Goal: Obtain resource: Obtain resource

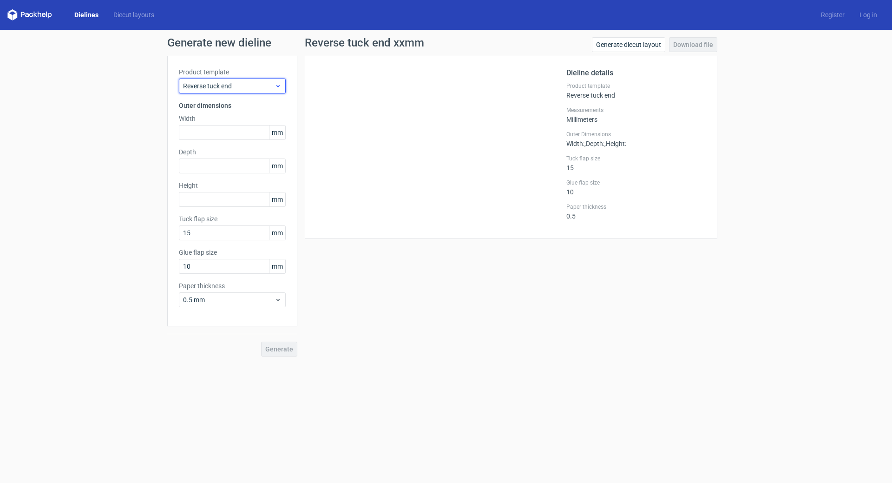
click at [247, 91] on div "Reverse tuck end" at bounding box center [232, 86] width 107 height 15
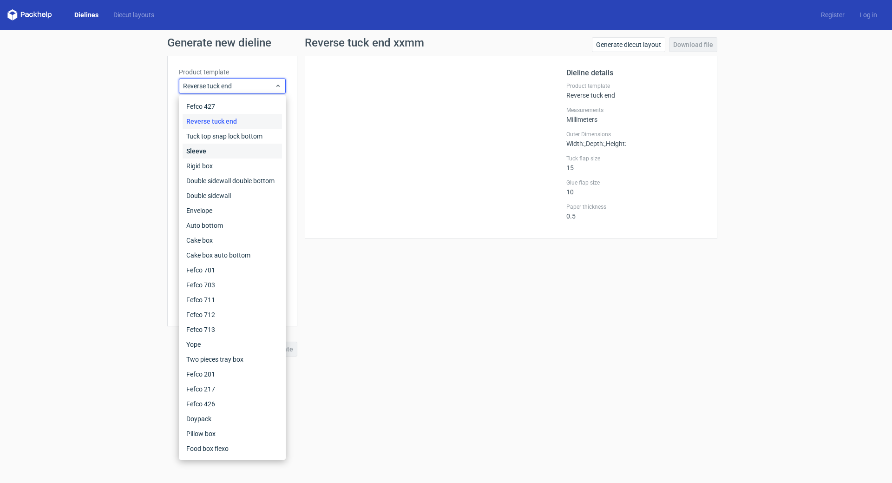
click at [243, 150] on div "Sleeve" at bounding box center [232, 151] width 99 height 15
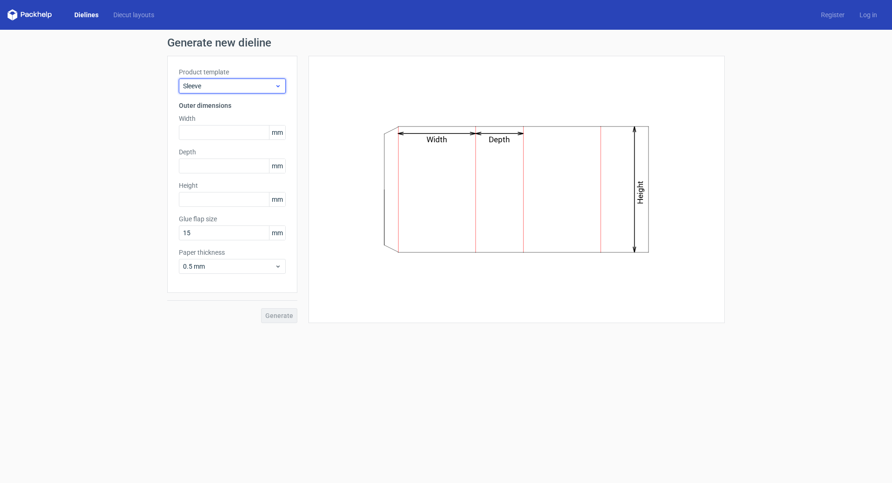
click at [246, 84] on span "Sleeve" at bounding box center [229, 85] width 92 height 9
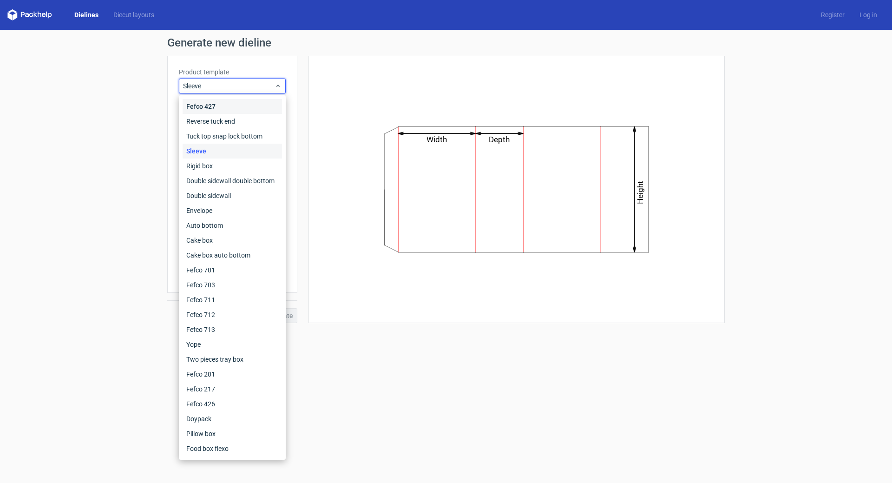
click at [248, 105] on div "Fefco 427" at bounding box center [232, 106] width 99 height 15
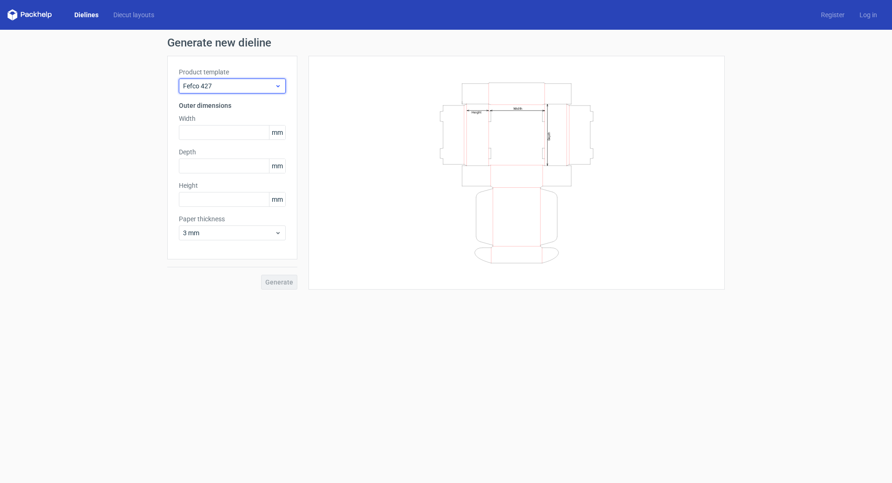
click at [246, 87] on span "Fefco 427" at bounding box center [229, 85] width 92 height 9
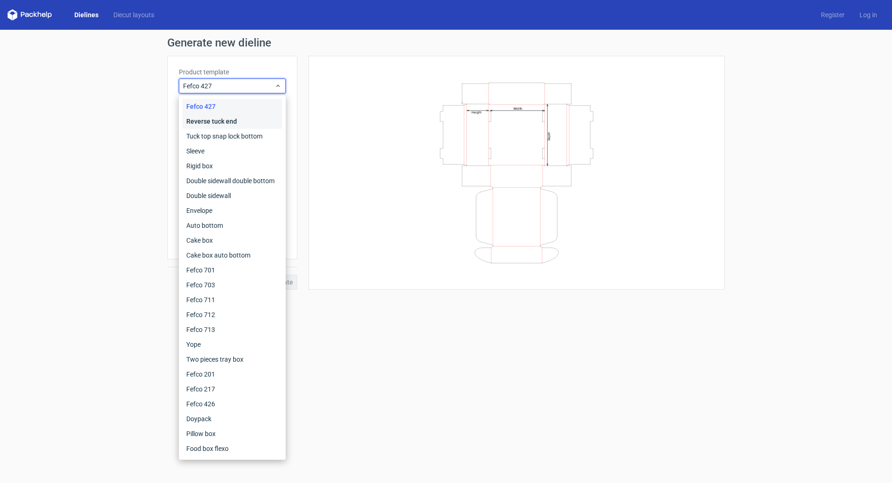
click at [240, 116] on div "Reverse tuck end" at bounding box center [232, 121] width 99 height 15
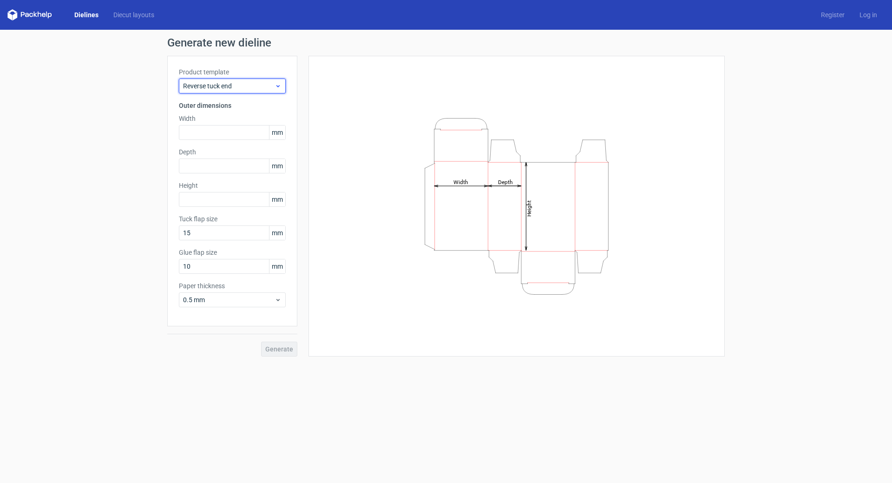
click at [244, 84] on span "Reverse tuck end" at bounding box center [229, 85] width 92 height 9
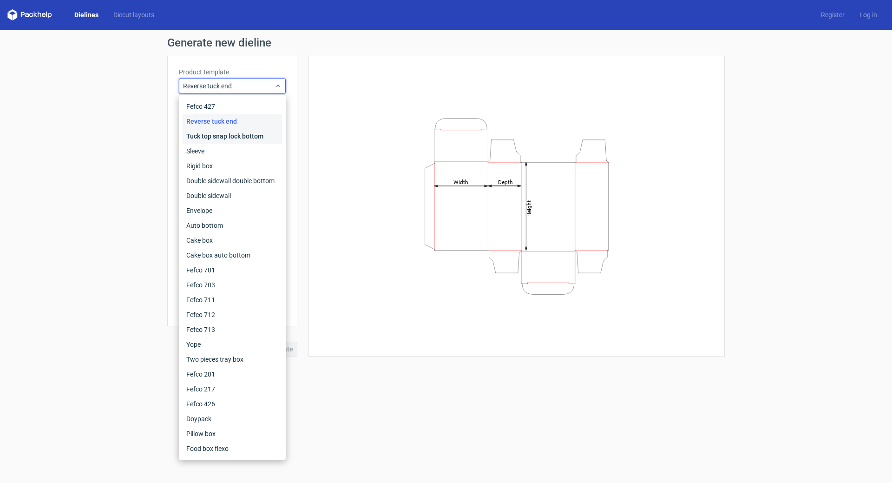
click at [236, 135] on div "Tuck top snap lock bottom" at bounding box center [232, 136] width 99 height 15
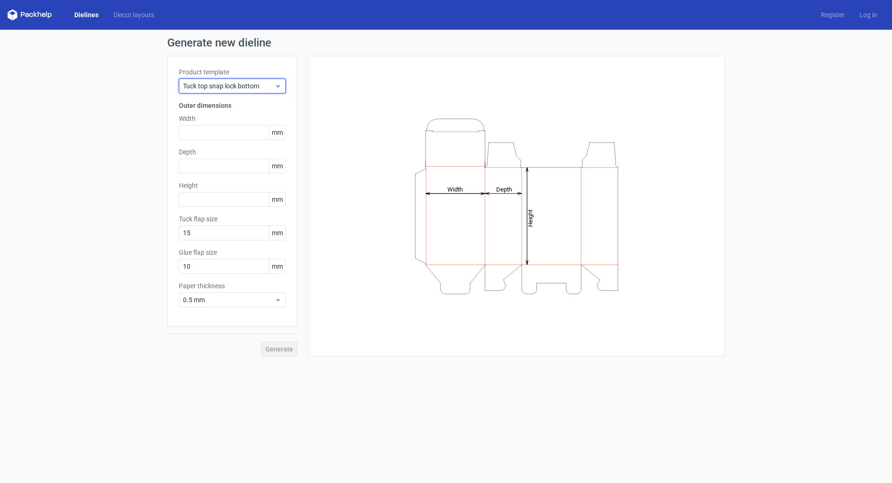
click at [238, 87] on span "Tuck top snap lock bottom" at bounding box center [229, 85] width 92 height 9
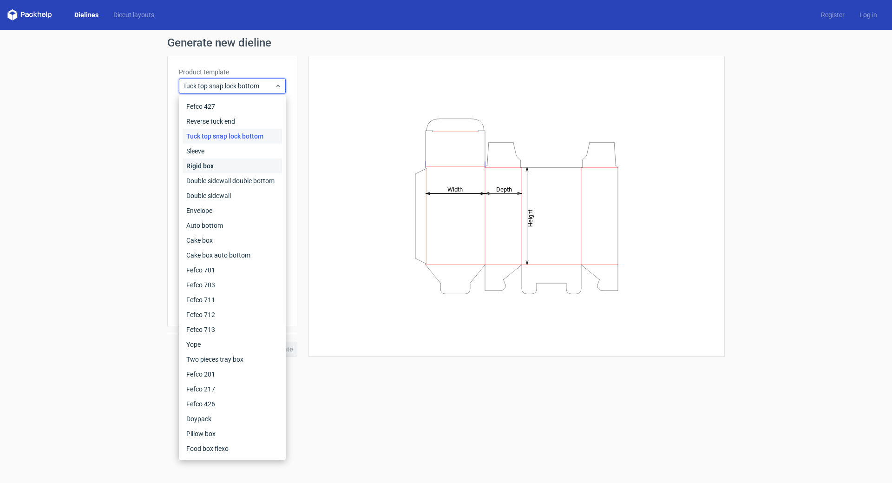
click at [229, 162] on div "Rigid box" at bounding box center [232, 165] width 99 height 15
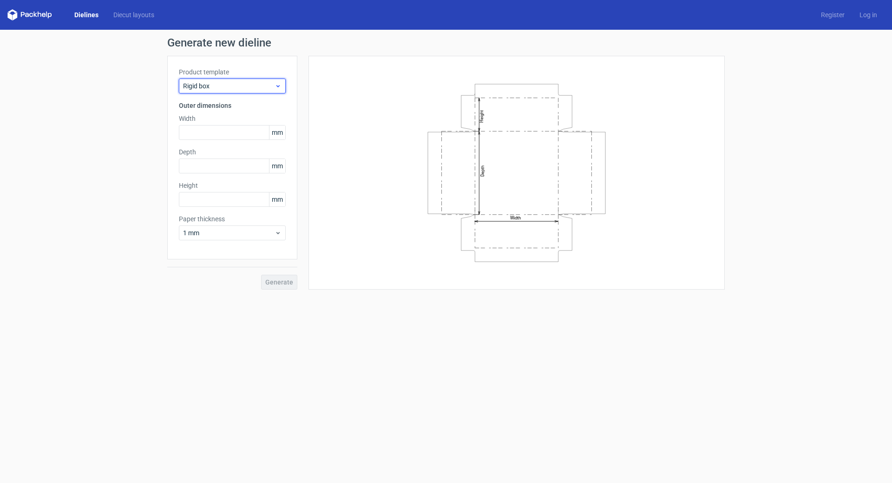
click at [245, 88] on span "Rigid box" at bounding box center [229, 85] width 92 height 9
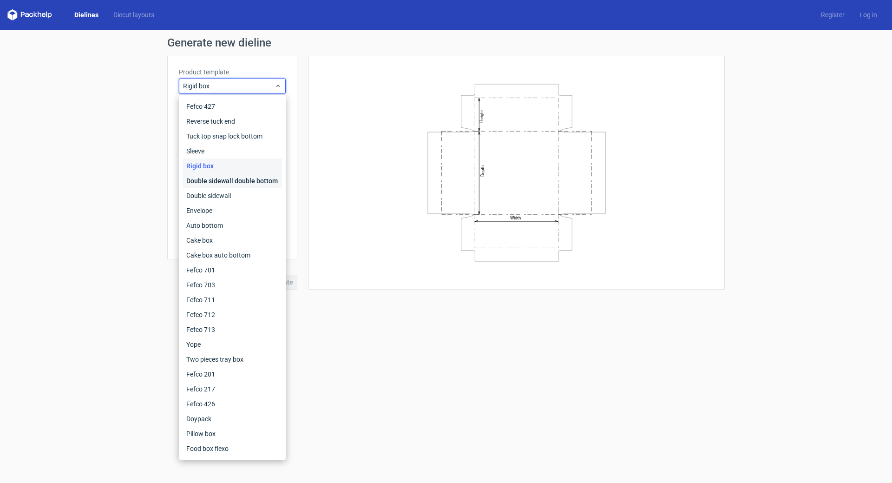
click at [231, 176] on div "Double sidewall double bottom" at bounding box center [232, 180] width 99 height 15
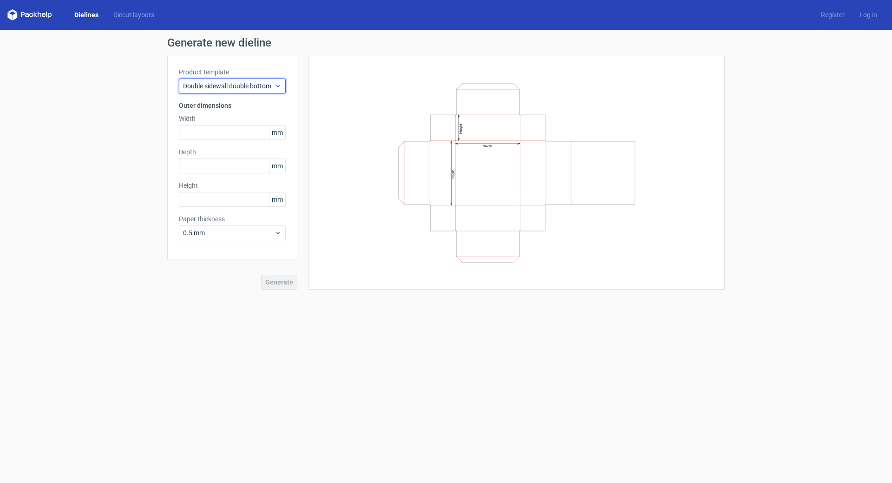
click at [242, 87] on span "Double sidewall double bottom" at bounding box center [229, 85] width 92 height 9
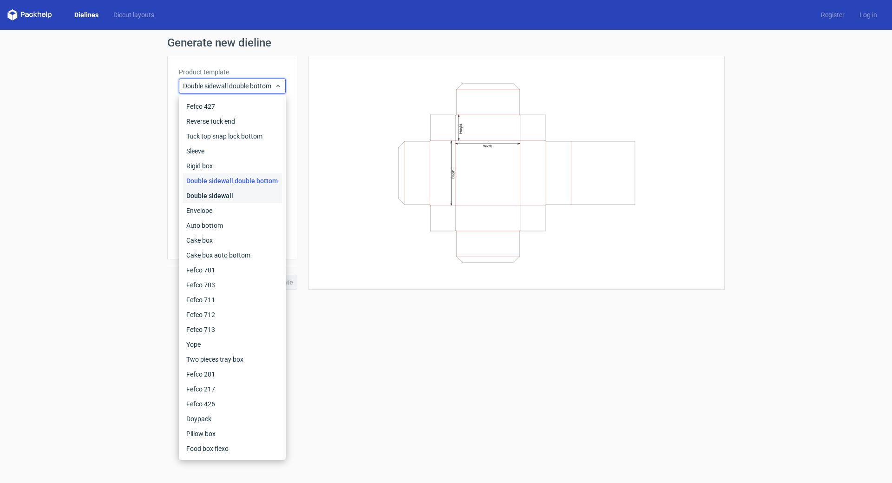
click at [229, 196] on div "Double sidewall" at bounding box center [232, 195] width 99 height 15
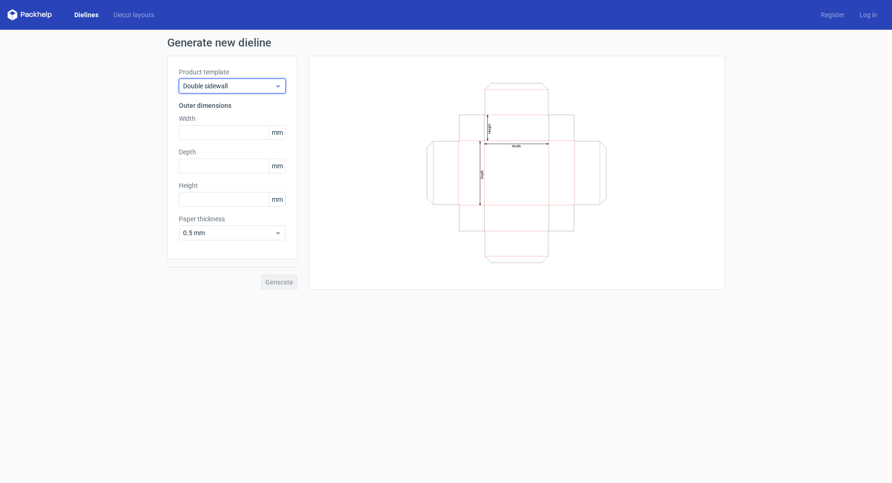
click at [237, 88] on span "Double sidewall" at bounding box center [229, 85] width 92 height 9
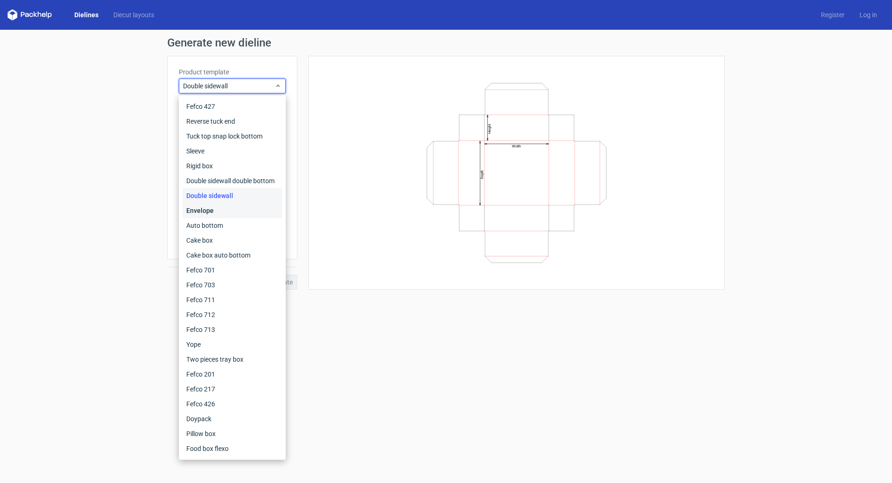
click at [223, 211] on div "Envelope" at bounding box center [232, 210] width 99 height 15
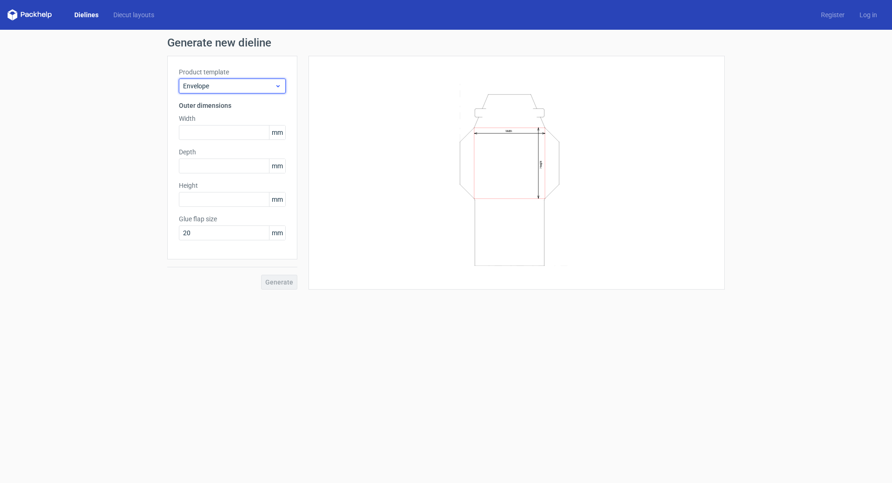
click at [236, 92] on div "Envelope" at bounding box center [232, 86] width 107 height 15
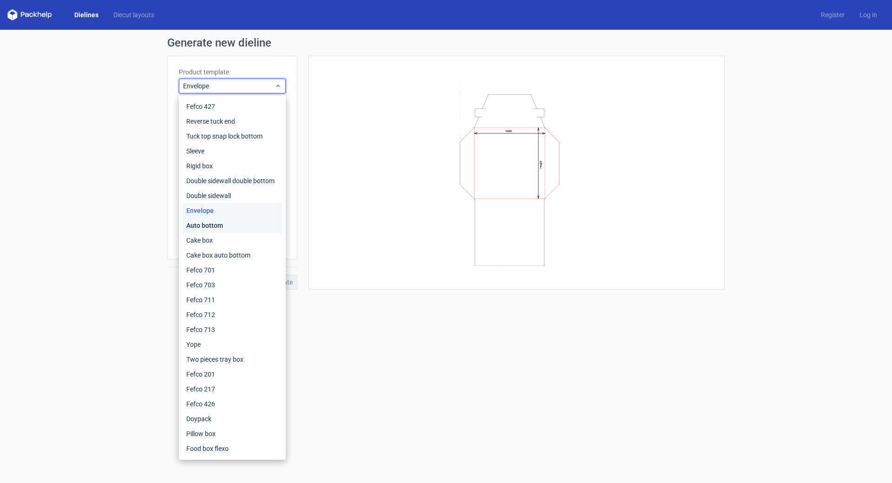
click at [212, 223] on div "Auto bottom" at bounding box center [232, 225] width 99 height 15
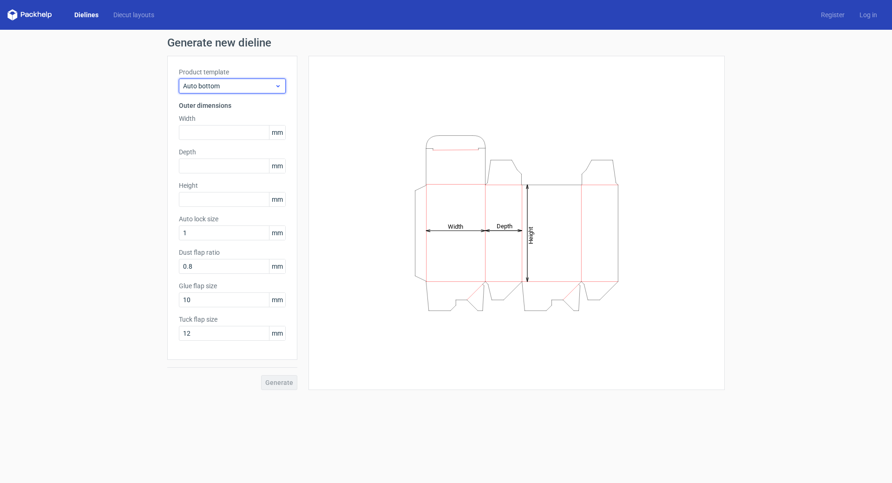
click at [240, 88] on span "Auto bottom" at bounding box center [229, 85] width 92 height 9
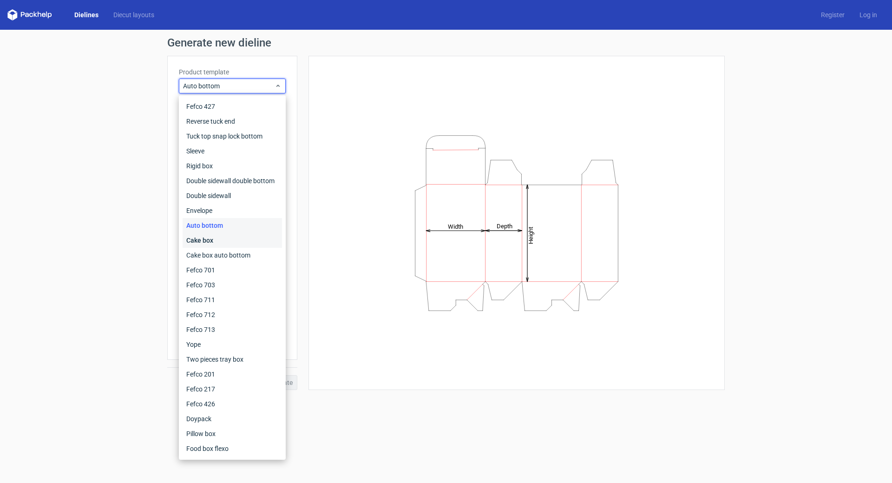
click at [232, 239] on div "Cake box" at bounding box center [232, 240] width 99 height 15
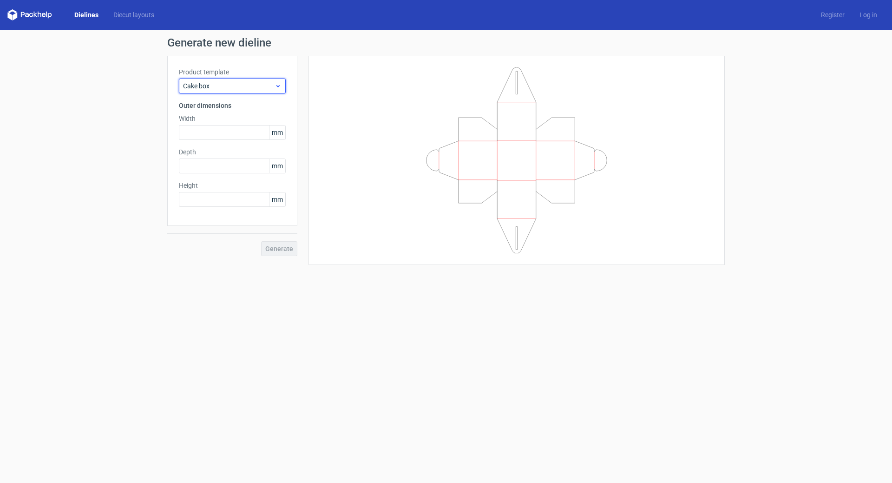
click at [241, 90] on span "Cake box" at bounding box center [229, 85] width 92 height 9
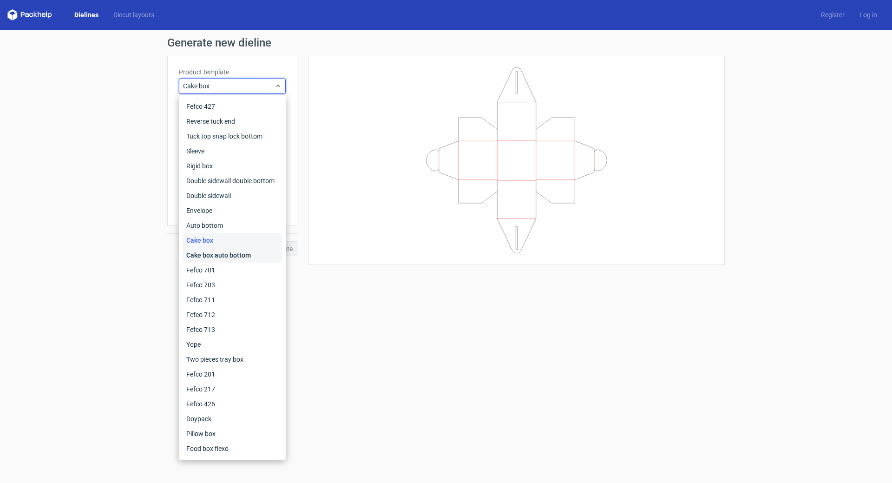
click at [218, 253] on div "Cake box auto bottom" at bounding box center [232, 255] width 99 height 15
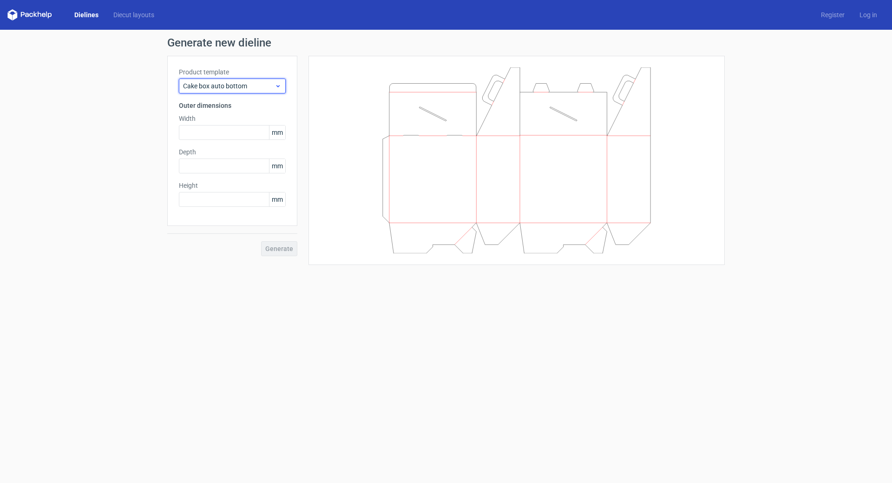
click at [237, 91] on div "Cake box auto bottom" at bounding box center [232, 86] width 107 height 15
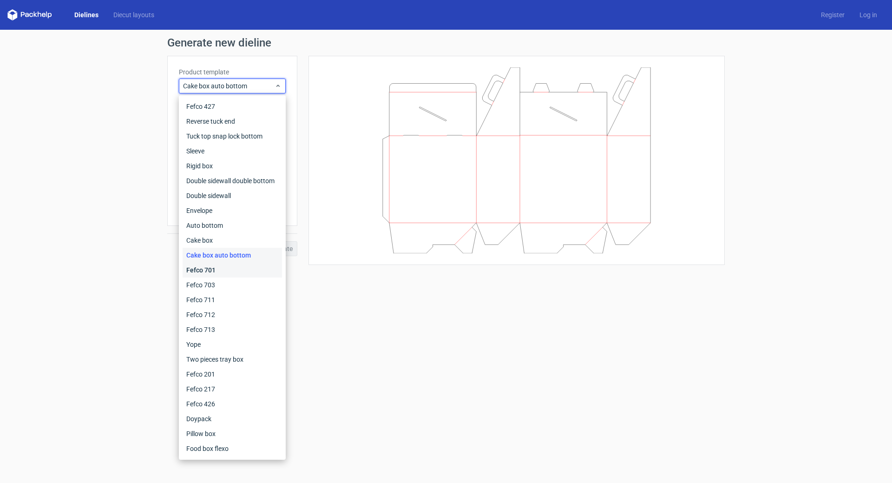
click at [232, 272] on div "Fefco 701" at bounding box center [232, 269] width 99 height 15
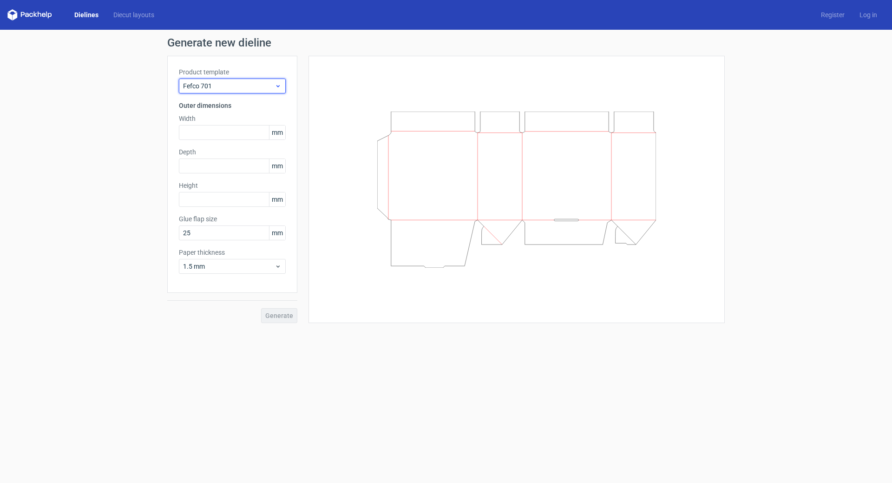
click at [264, 91] on div "Fefco 701" at bounding box center [232, 86] width 107 height 15
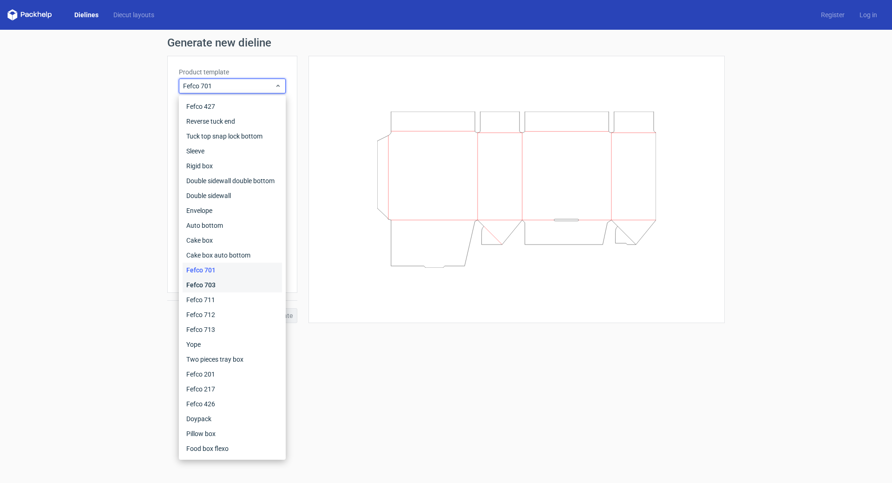
click at [216, 286] on div "Fefco 703" at bounding box center [232, 284] width 99 height 15
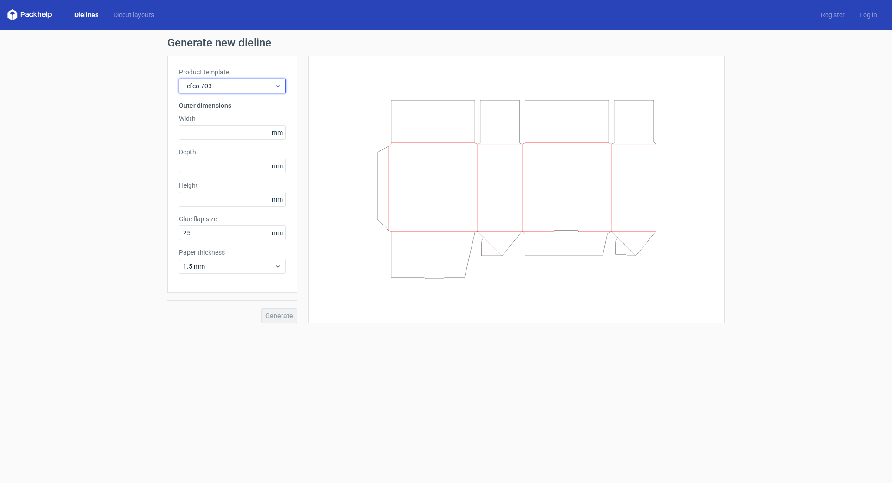
click at [227, 92] on div "Fefco 703" at bounding box center [232, 86] width 107 height 15
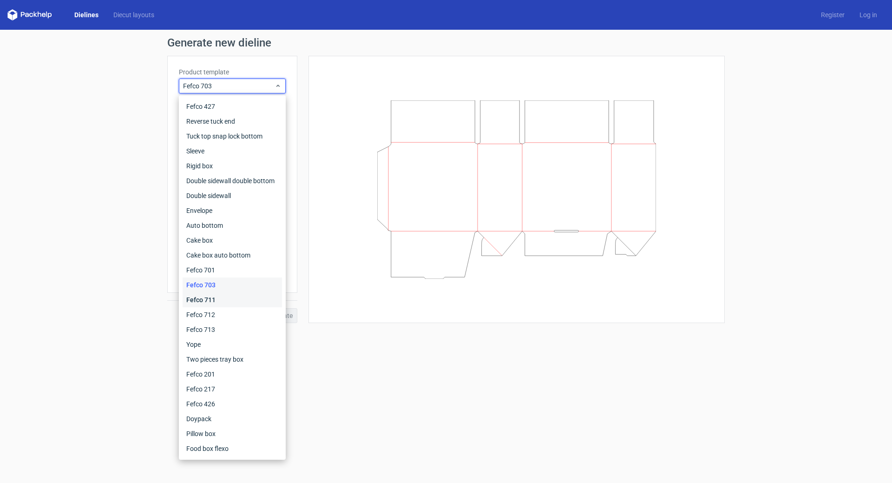
click at [234, 297] on div "Fefco 711" at bounding box center [232, 299] width 99 height 15
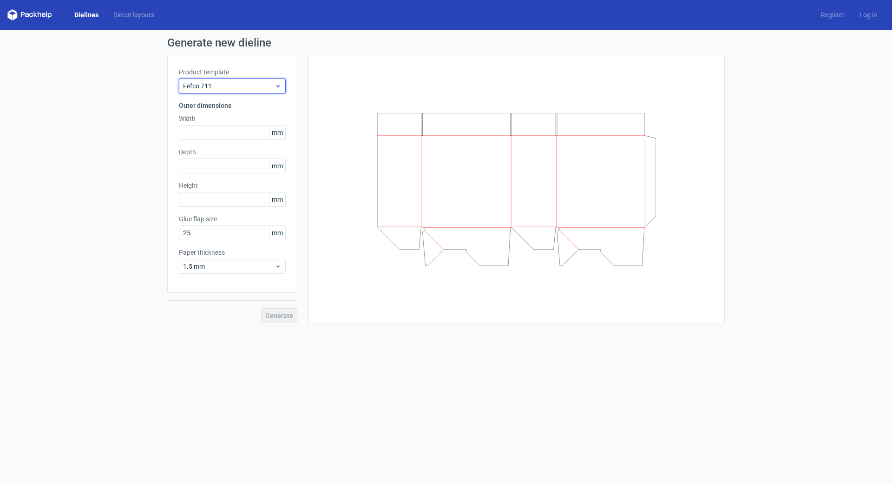
click at [239, 86] on span "Fefco 711" at bounding box center [229, 85] width 92 height 9
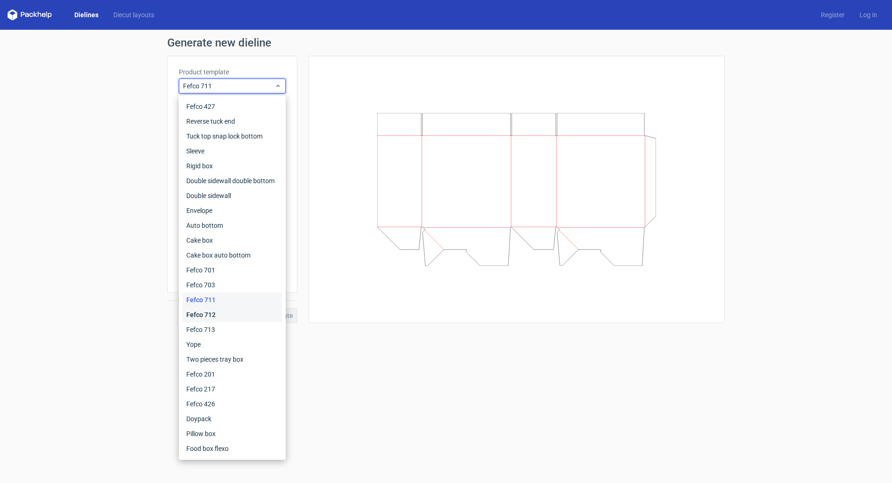
click at [219, 310] on div "Fefco 712" at bounding box center [232, 314] width 99 height 15
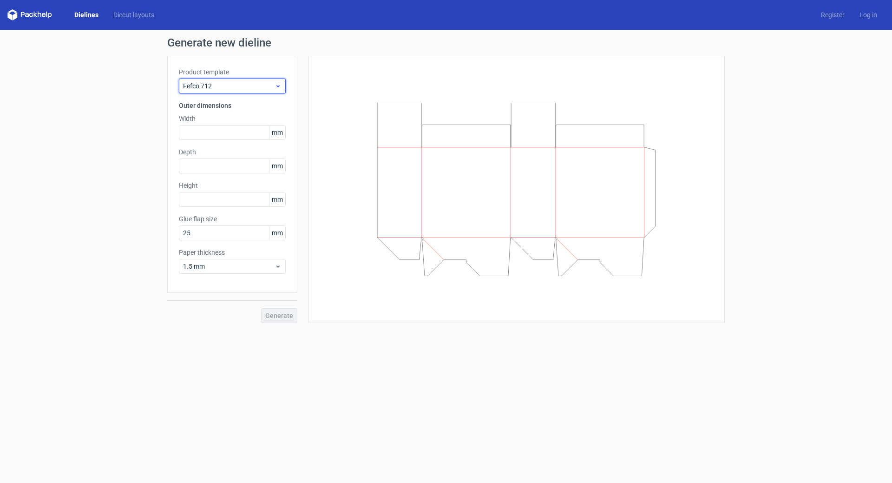
click at [261, 86] on span "Fefco 712" at bounding box center [229, 85] width 92 height 9
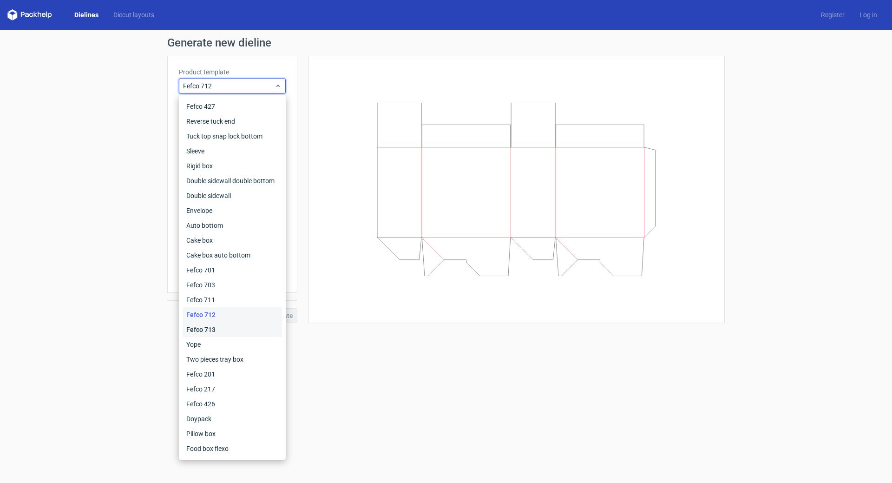
click at [222, 330] on div "Fefco 713" at bounding box center [232, 329] width 99 height 15
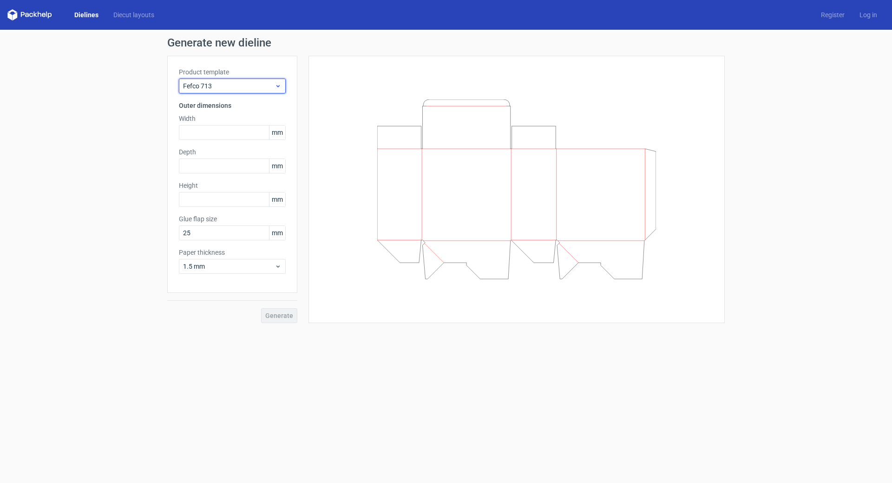
click at [228, 87] on span "Fefco 713" at bounding box center [229, 85] width 92 height 9
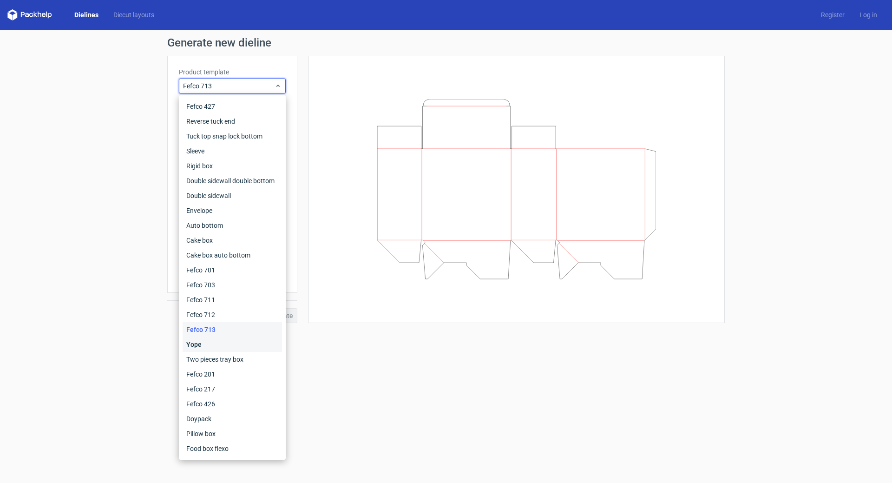
click at [223, 344] on div "Yope" at bounding box center [232, 344] width 99 height 15
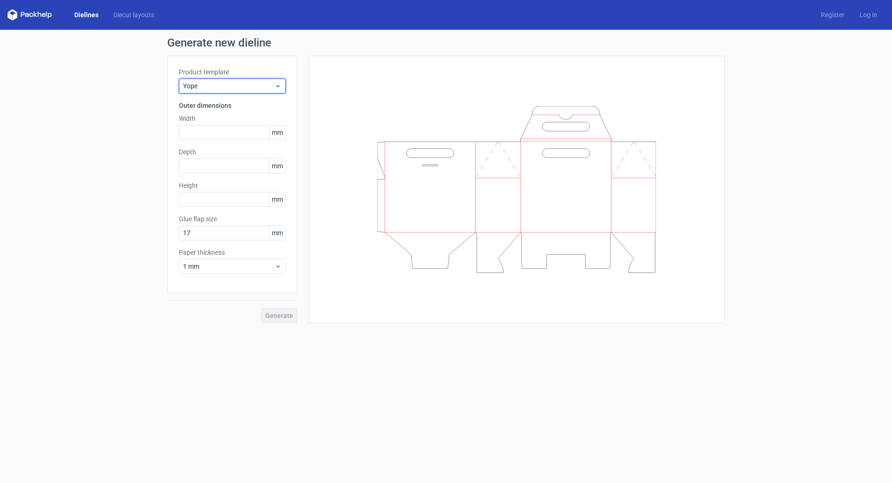
click at [238, 90] on span "Yope" at bounding box center [229, 85] width 92 height 9
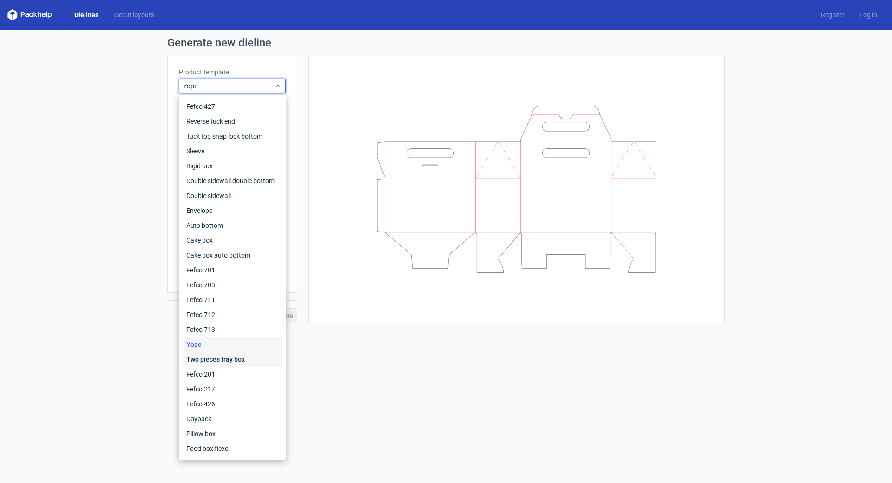
click at [232, 356] on div "Two pieces tray box" at bounding box center [232, 359] width 99 height 15
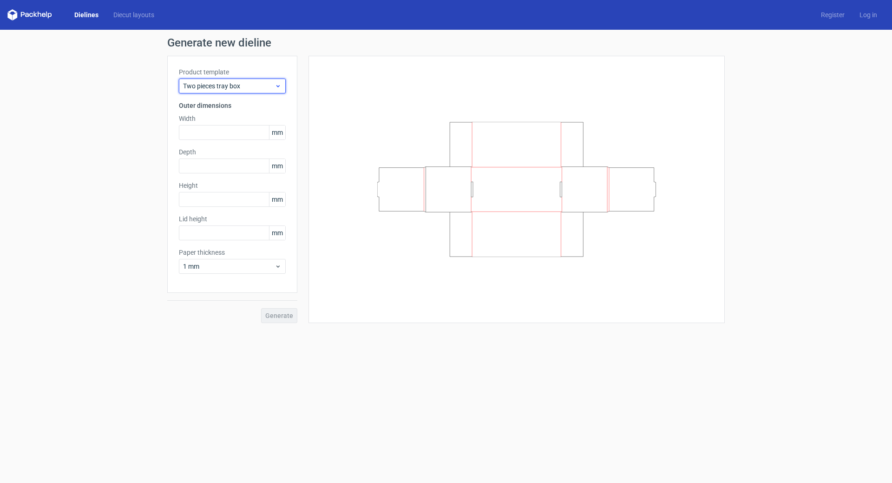
click at [233, 85] on span "Two pieces tray box" at bounding box center [229, 85] width 92 height 9
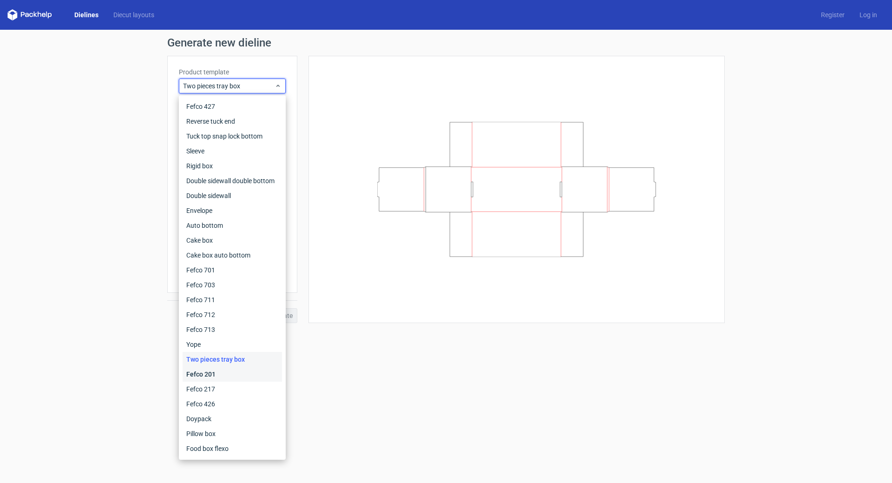
click at [227, 376] on div "Fefco 201" at bounding box center [232, 373] width 99 height 15
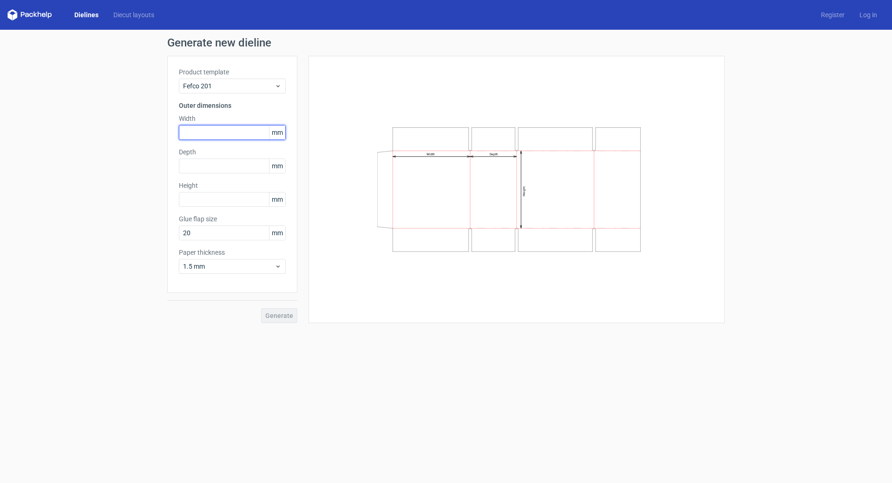
click at [222, 132] on input "text" at bounding box center [232, 132] width 107 height 15
type input "450"
click at [220, 165] on input "text" at bounding box center [232, 165] width 107 height 15
type input "344"
click at [211, 195] on input "text" at bounding box center [232, 199] width 107 height 15
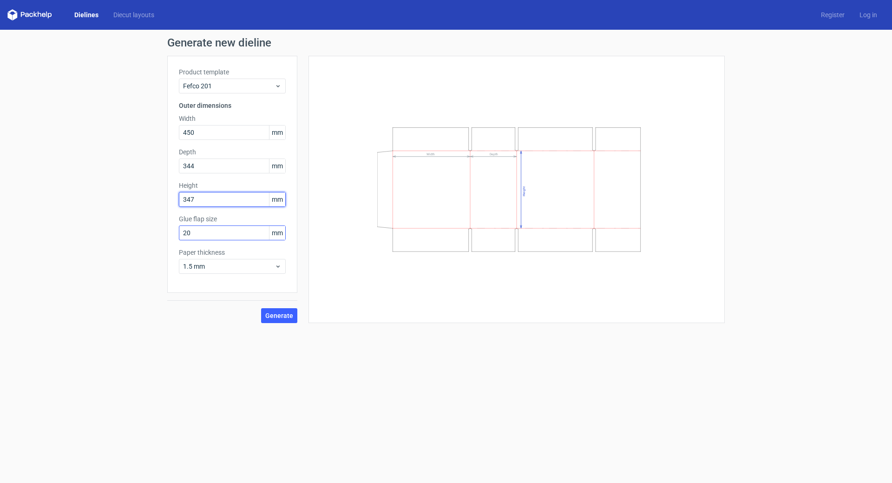
type input "347"
click at [210, 231] on input "20" at bounding box center [232, 232] width 107 height 15
click at [216, 270] on span "1.5 mm" at bounding box center [229, 266] width 92 height 9
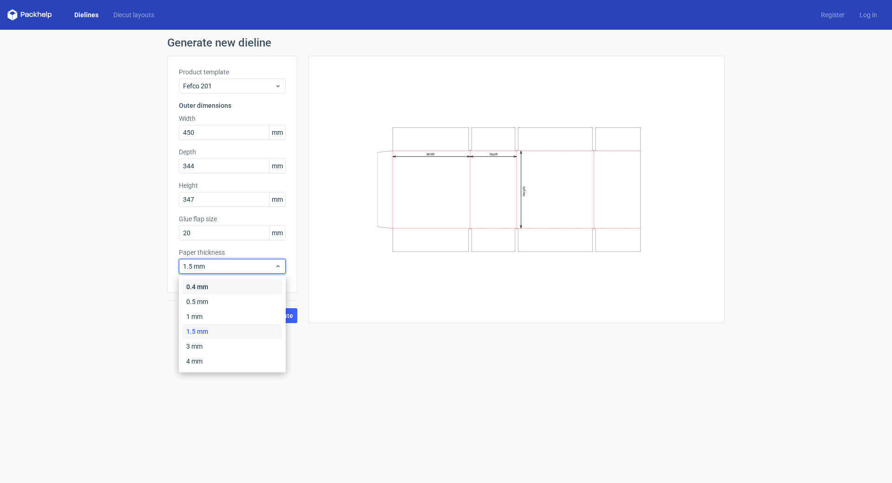
click at [215, 288] on div "0.4 mm" at bounding box center [232, 286] width 99 height 15
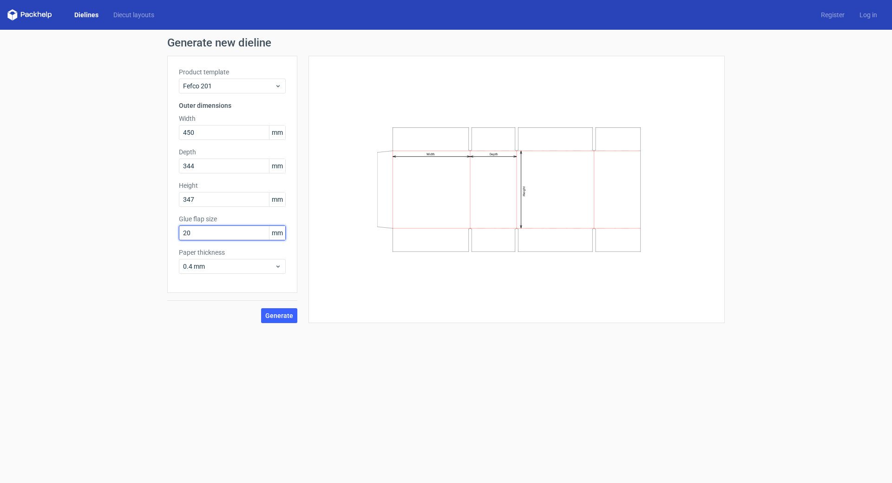
click at [202, 233] on input "20" at bounding box center [232, 232] width 107 height 15
click at [274, 317] on span "Generate" at bounding box center [279, 315] width 28 height 7
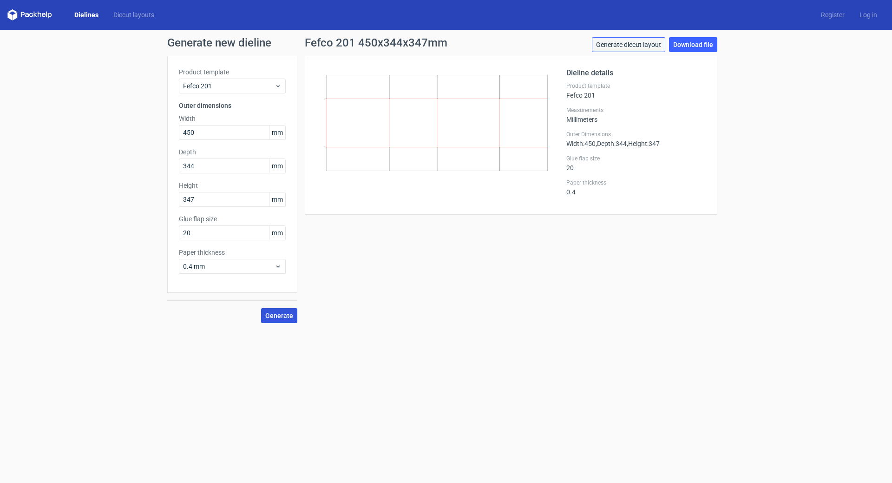
click at [628, 42] on link "Generate diecut layout" at bounding box center [628, 44] width 73 height 15
click at [681, 46] on link "Download file" at bounding box center [693, 44] width 48 height 15
click at [706, 44] on link "Download file" at bounding box center [693, 44] width 48 height 15
click at [196, 234] on input "20" at bounding box center [232, 232] width 107 height 15
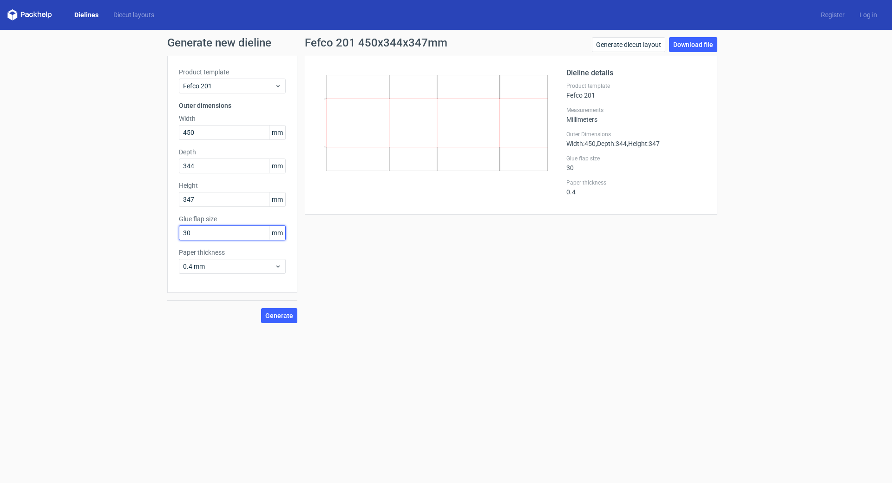
type input "30"
click at [261, 308] on button "Generate" at bounding box center [279, 315] width 36 height 15
click at [538, 301] on div "Fefco 201 450x344x347mm Generate diecut layout Download file Dieline details Pr…" at bounding box center [510, 180] width 427 height 286
